Goal: Task Accomplishment & Management: Use online tool/utility

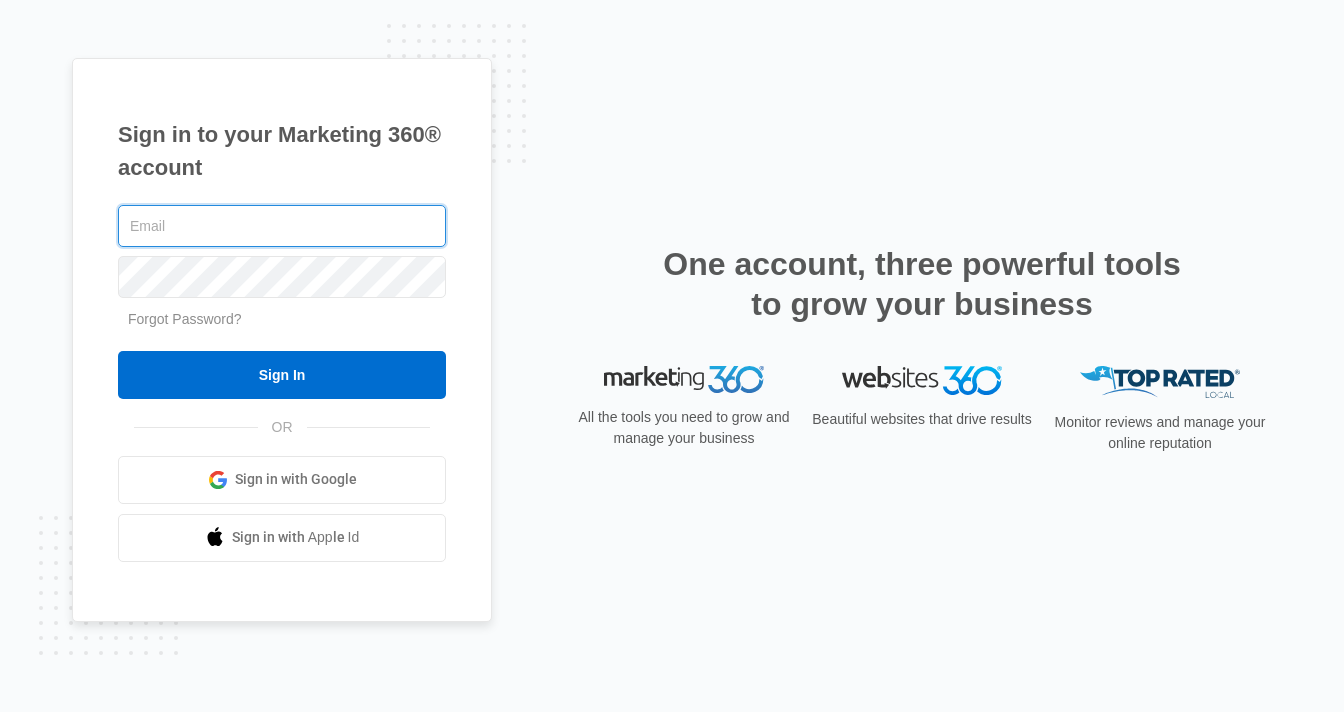
type input "[PERSON_NAME][EMAIL_ADDRESS][DOMAIN_NAME]"
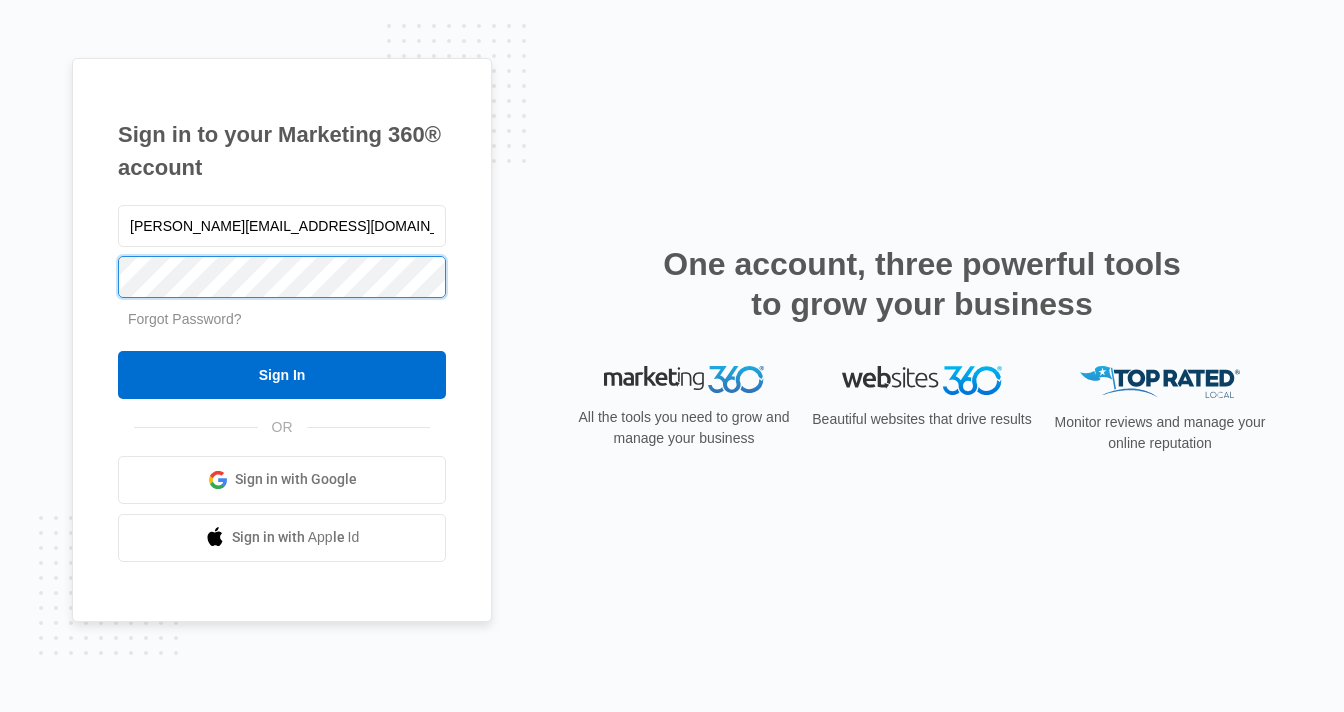
click at [282, 374] on input "Sign In" at bounding box center [282, 375] width 328 height 48
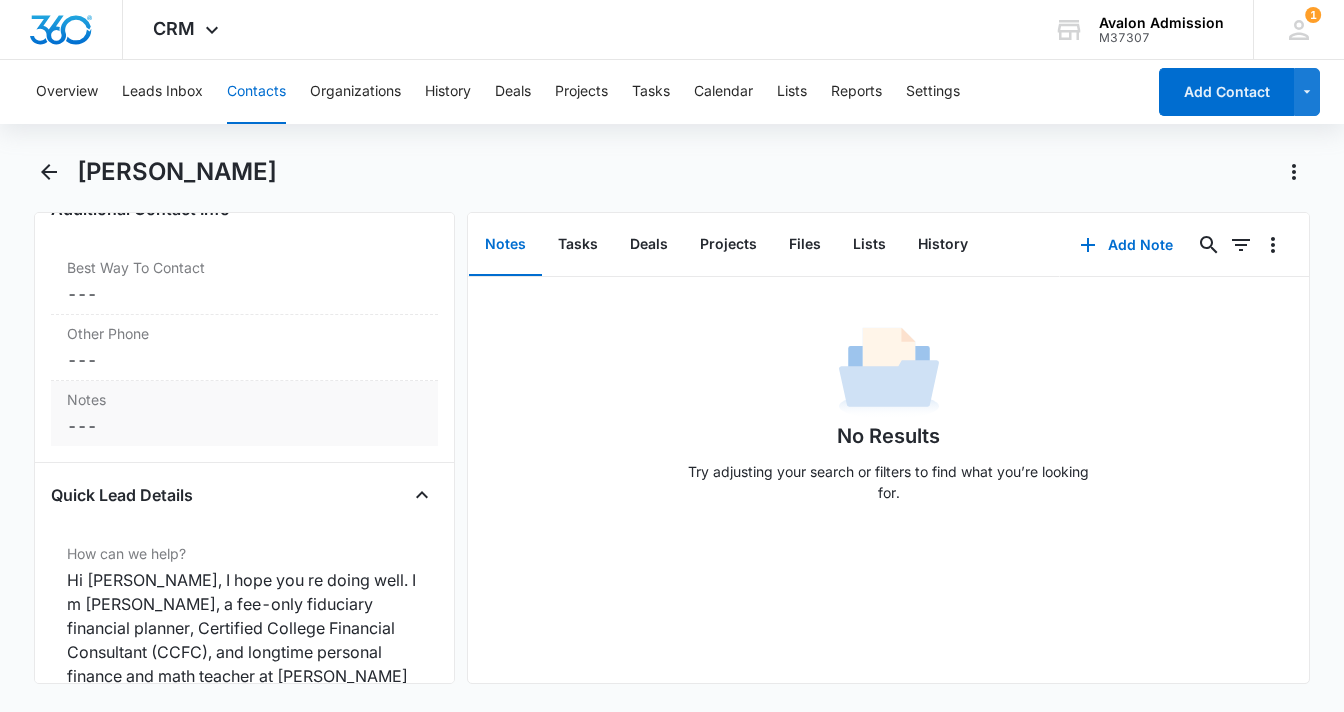
scroll to position [1510, 0]
click at [53, 171] on icon "Back" at bounding box center [49, 172] width 16 height 16
